Goal: Information Seeking & Learning: Learn about a topic

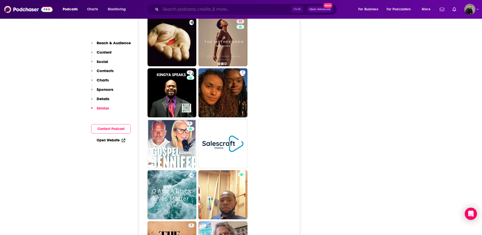
click at [210, 9] on input "Search podcasts, credits, & more..." at bounding box center [226, 9] width 130 height 8
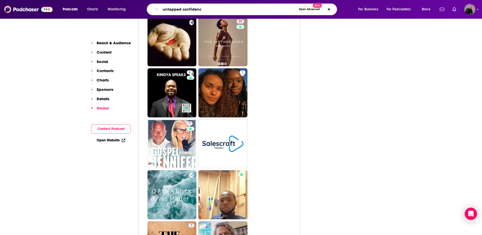
type input "untapped confidence"
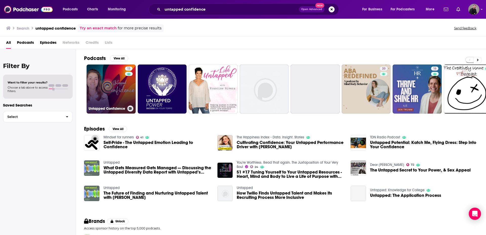
click at [110, 92] on link "13 Untapped Confidence" at bounding box center [110, 88] width 49 height 49
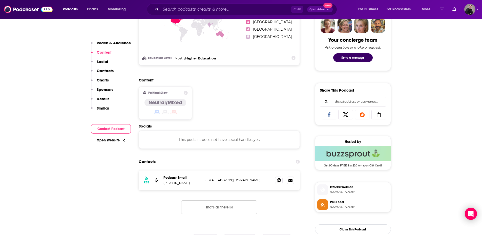
scroll to position [329, 0]
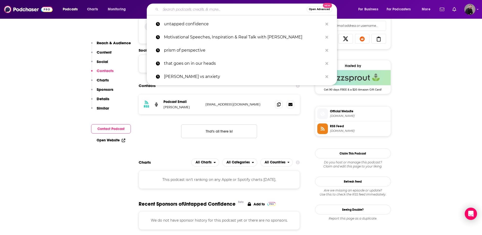
click at [192, 9] on input "Search podcasts, credits, & more..." at bounding box center [234, 9] width 146 height 8
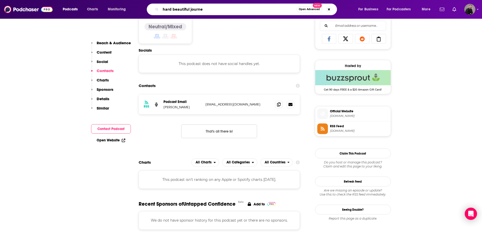
type input "hard beautiful journey"
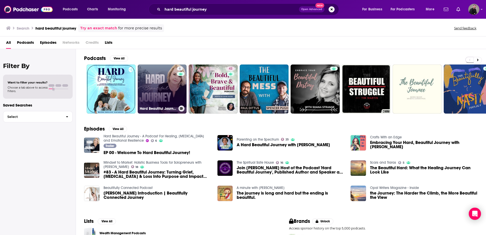
click at [162, 93] on link "6 Hard Beautiful Journey - A Podcast For Healing, [MEDICAL_DATA] and Emotional …" at bounding box center [162, 88] width 49 height 49
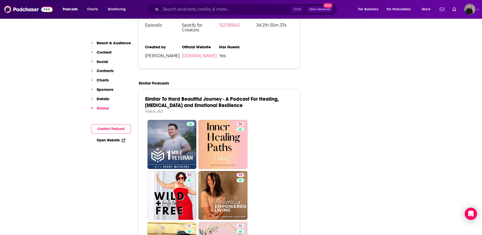
scroll to position [708, 0]
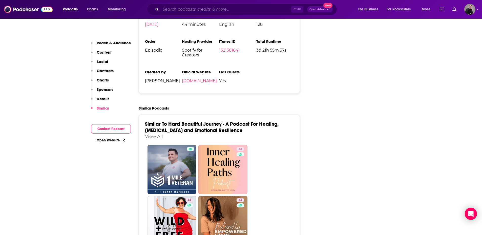
click at [186, 7] on input "Search podcasts, credits, & more..." at bounding box center [226, 9] width 130 height 8
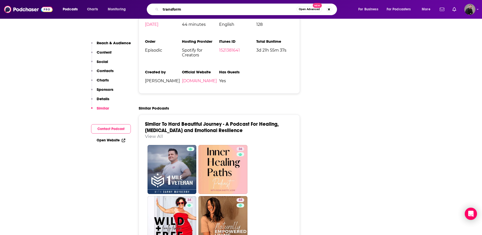
type input "transform u"
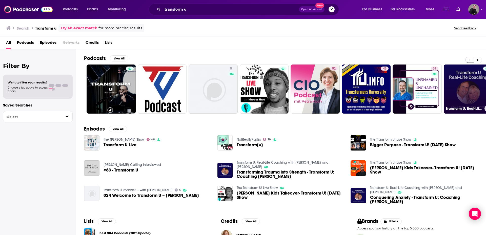
click at [460, 84] on link "Transform U: Real-Life Coaching with [PERSON_NAME] and [PERSON_NAME]" at bounding box center [467, 88] width 49 height 49
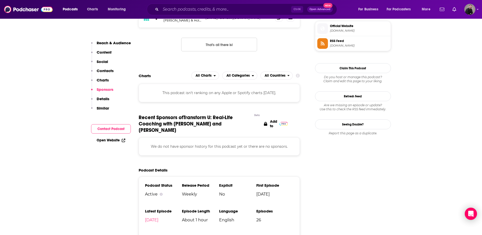
scroll to position [480, 0]
